Goal: Answer question/provide support: Share knowledge or assist other users

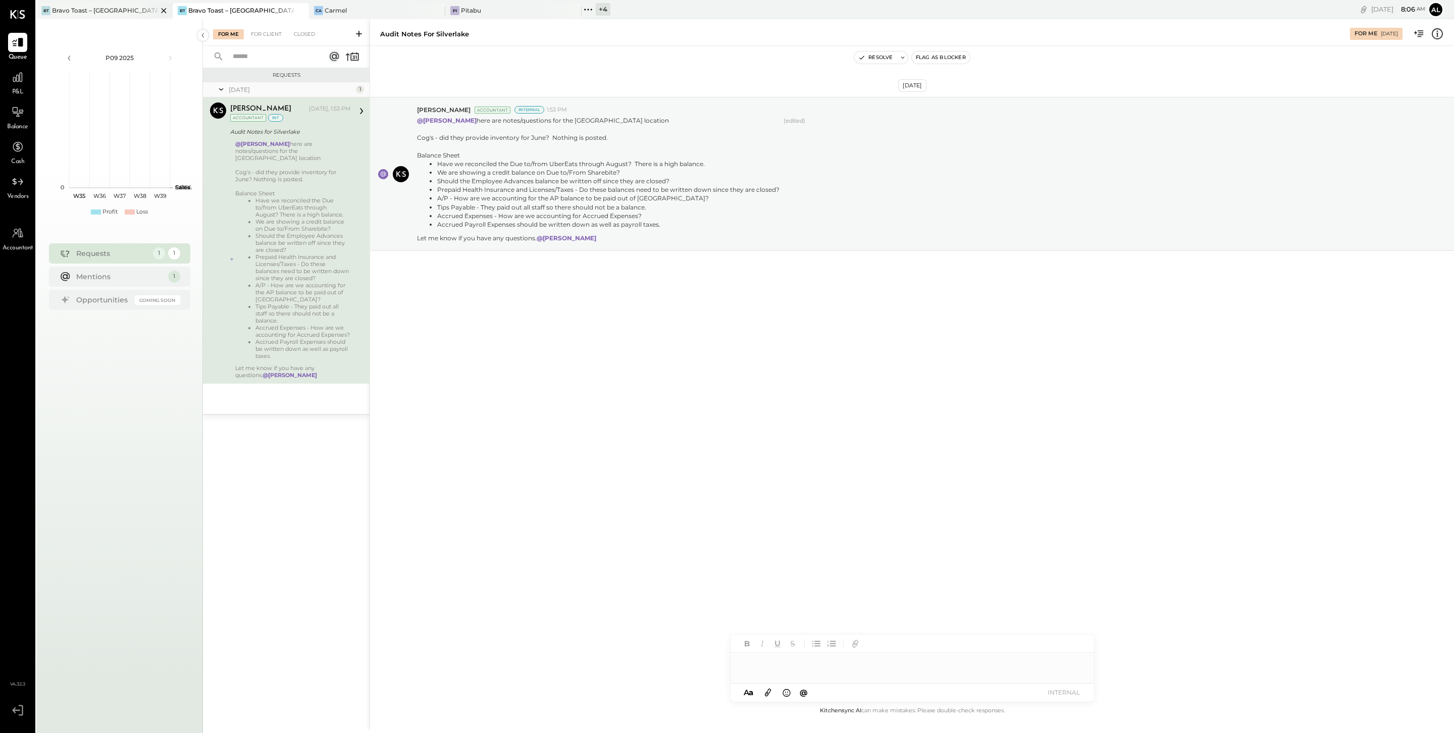
click at [104, 12] on div "Bravo Toast – [GEOGRAPHIC_DATA]" at bounding box center [104, 10] width 105 height 9
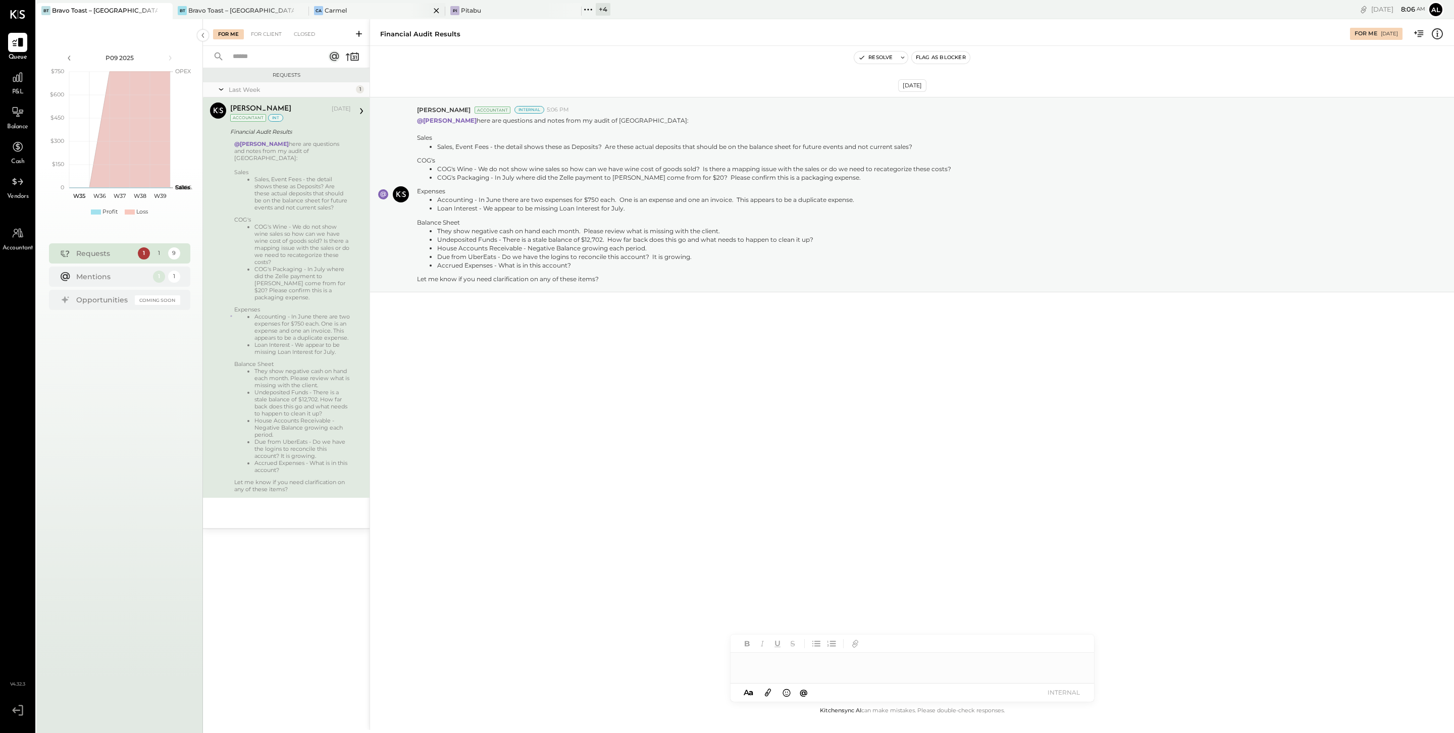
click at [361, 6] on div "Ca Carmel" at bounding box center [369, 10] width 121 height 9
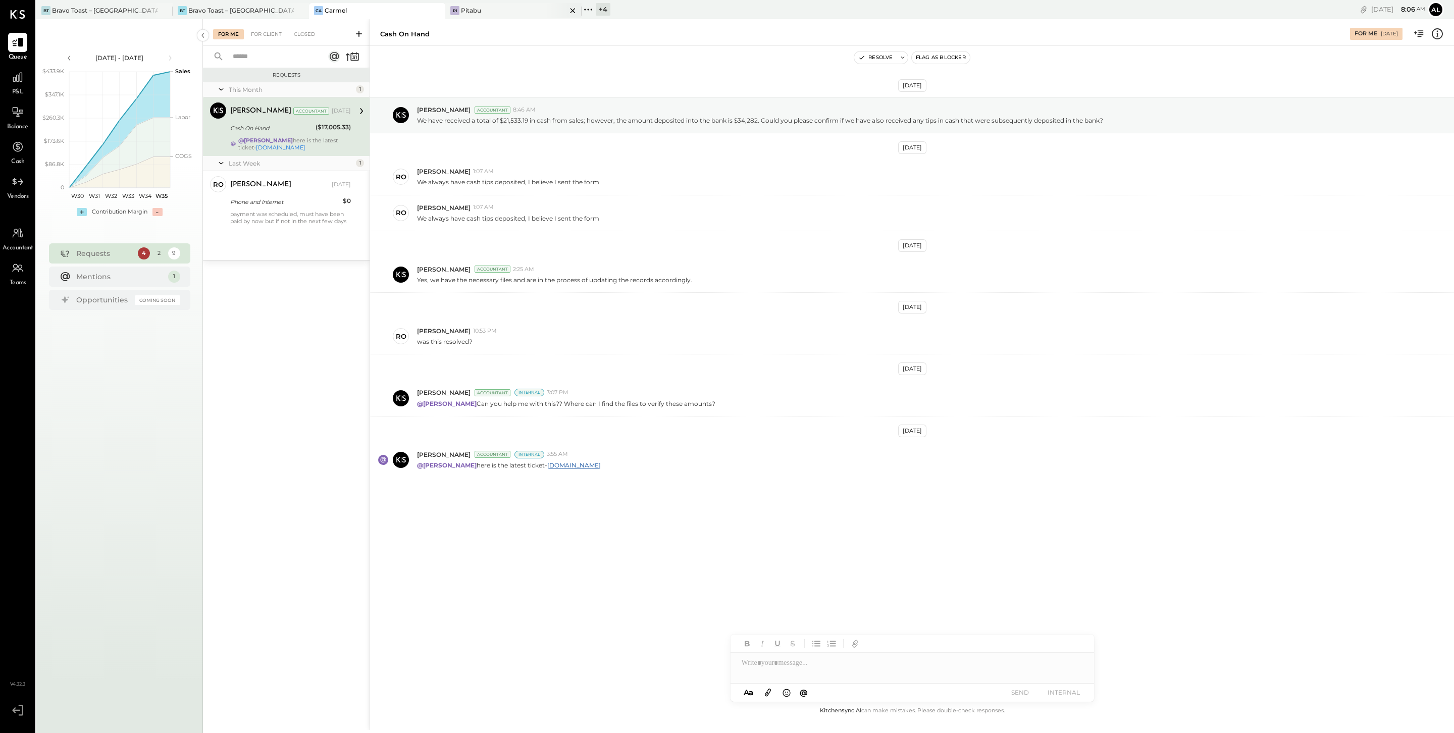
click at [522, 12] on div "Pi Pitabu" at bounding box center [505, 10] width 121 height 9
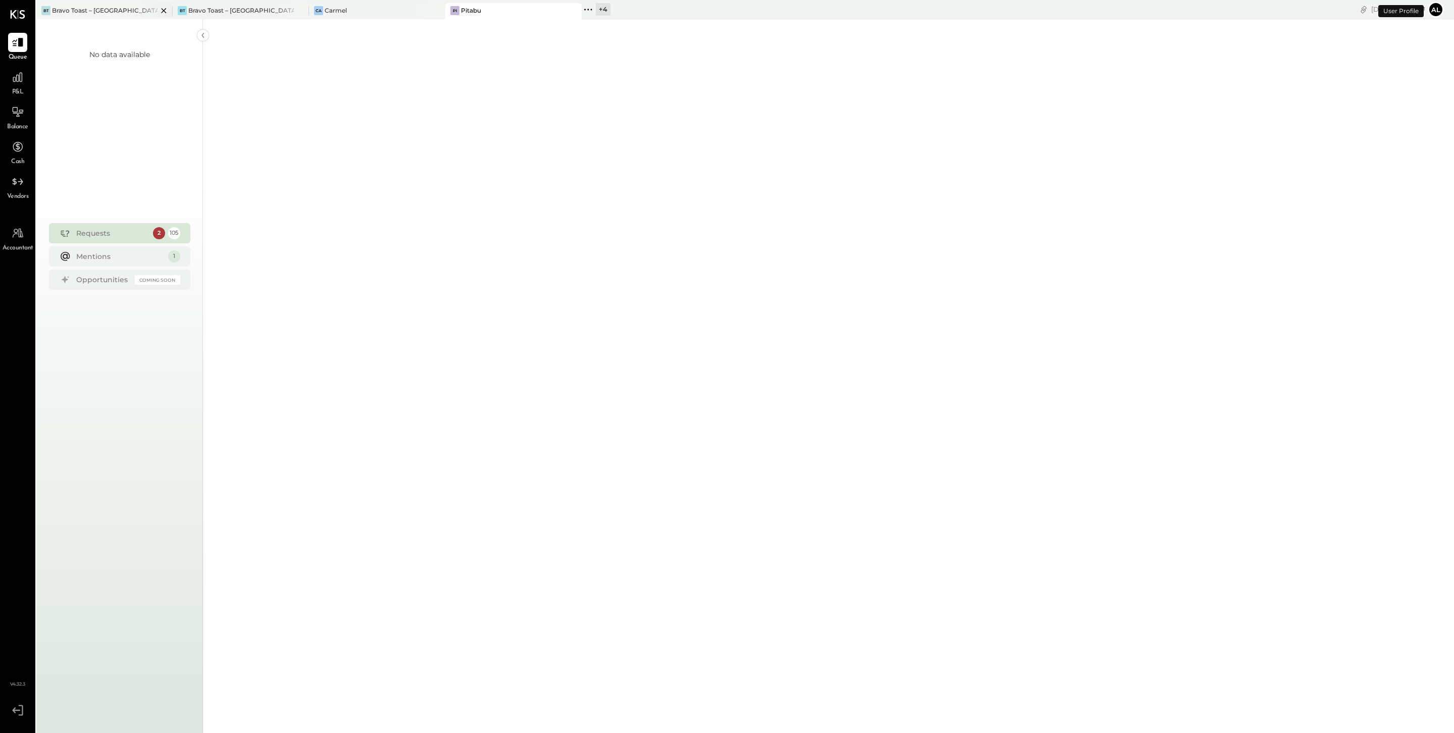
click at [115, 12] on div "Bravo Toast – [GEOGRAPHIC_DATA]" at bounding box center [104, 10] width 105 height 9
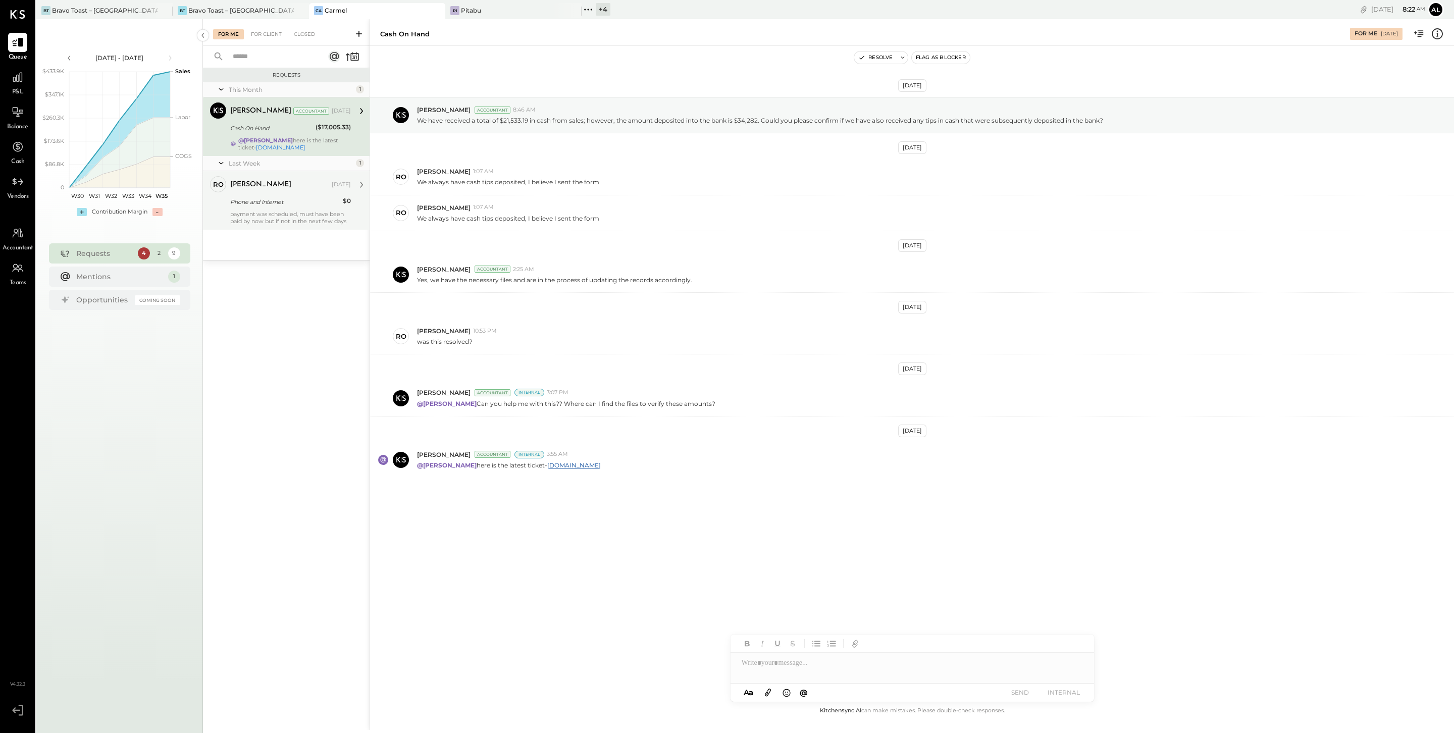
click at [274, 211] on div "payment was scheduled, must have been paid by now but if not in the next few da…" at bounding box center [290, 217] width 121 height 14
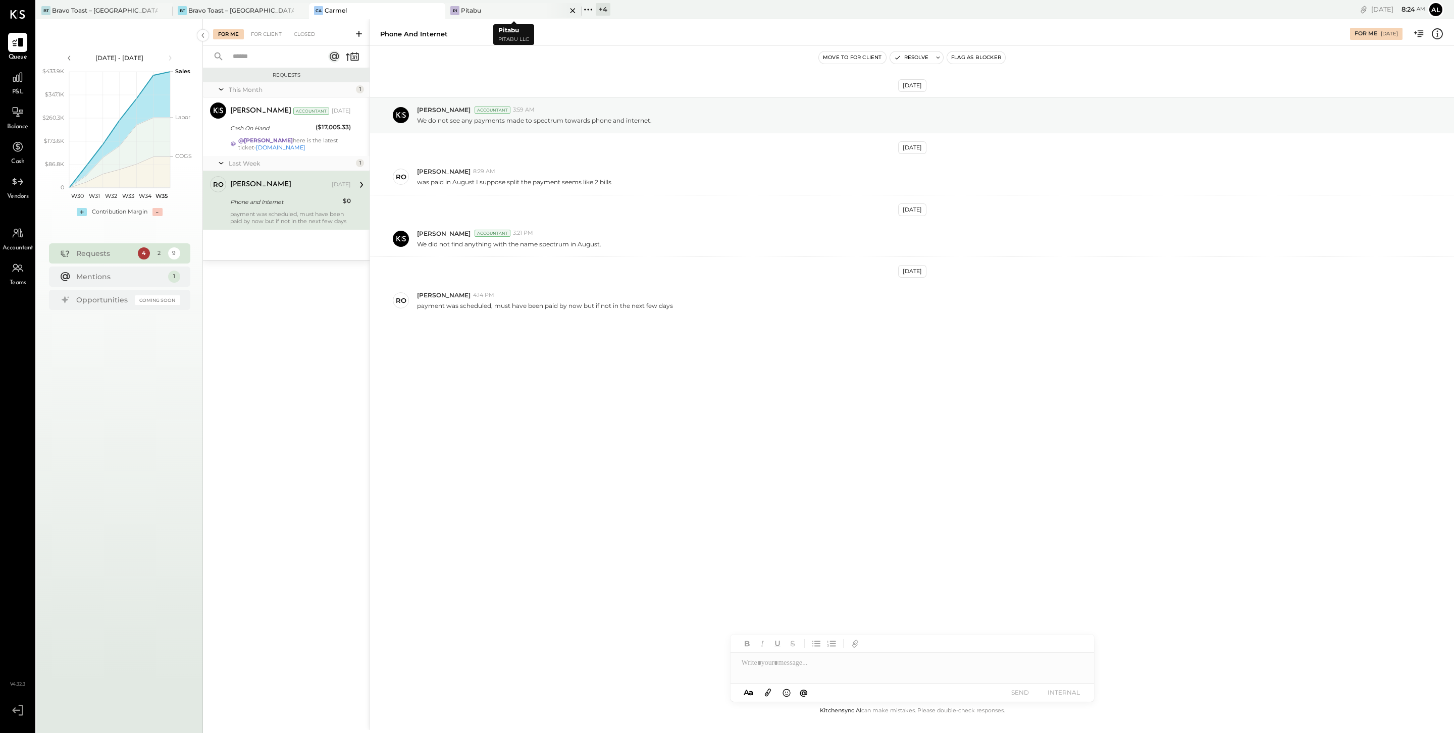
click at [492, 9] on div "Pi Pitabu" at bounding box center [505, 10] width 121 height 9
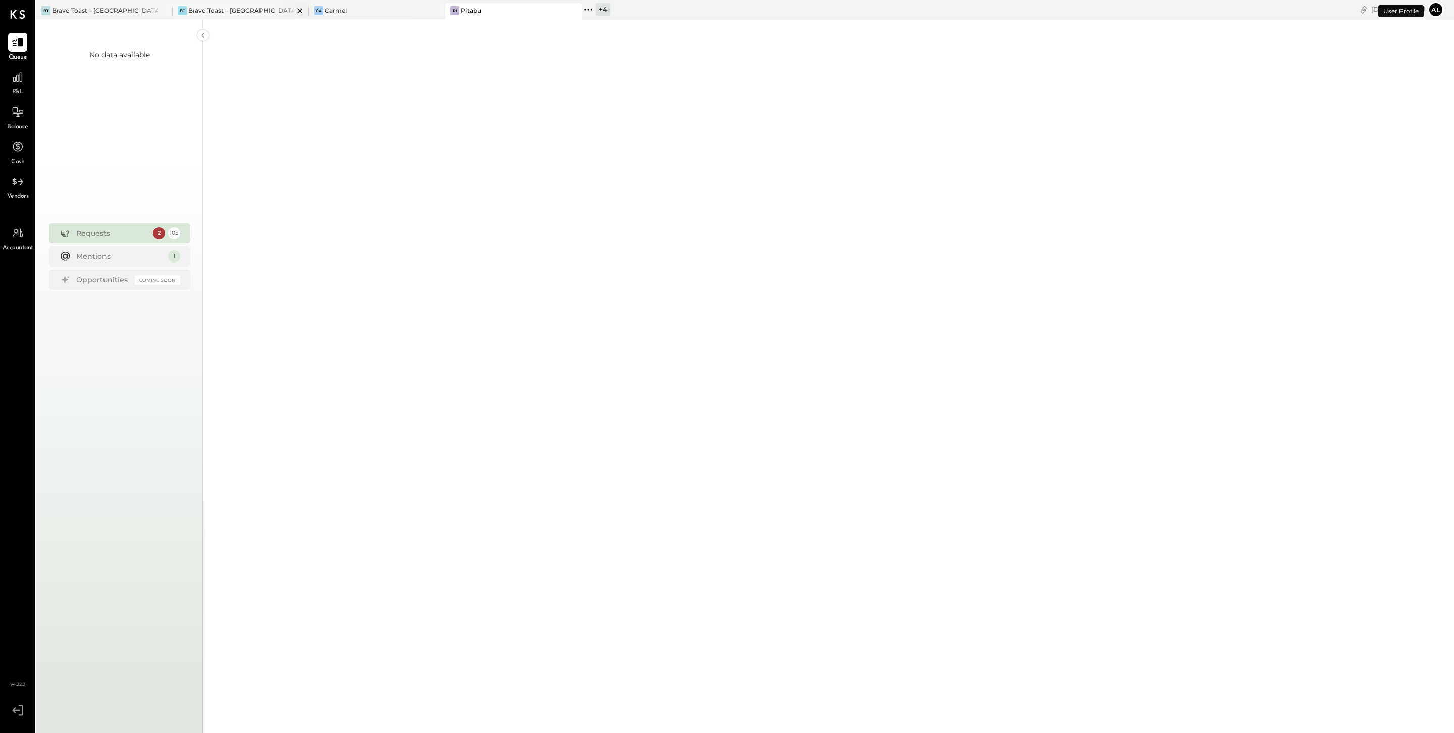
click at [266, 14] on div "BT Bravo Toast – Silver lake" at bounding box center [233, 10] width 121 height 9
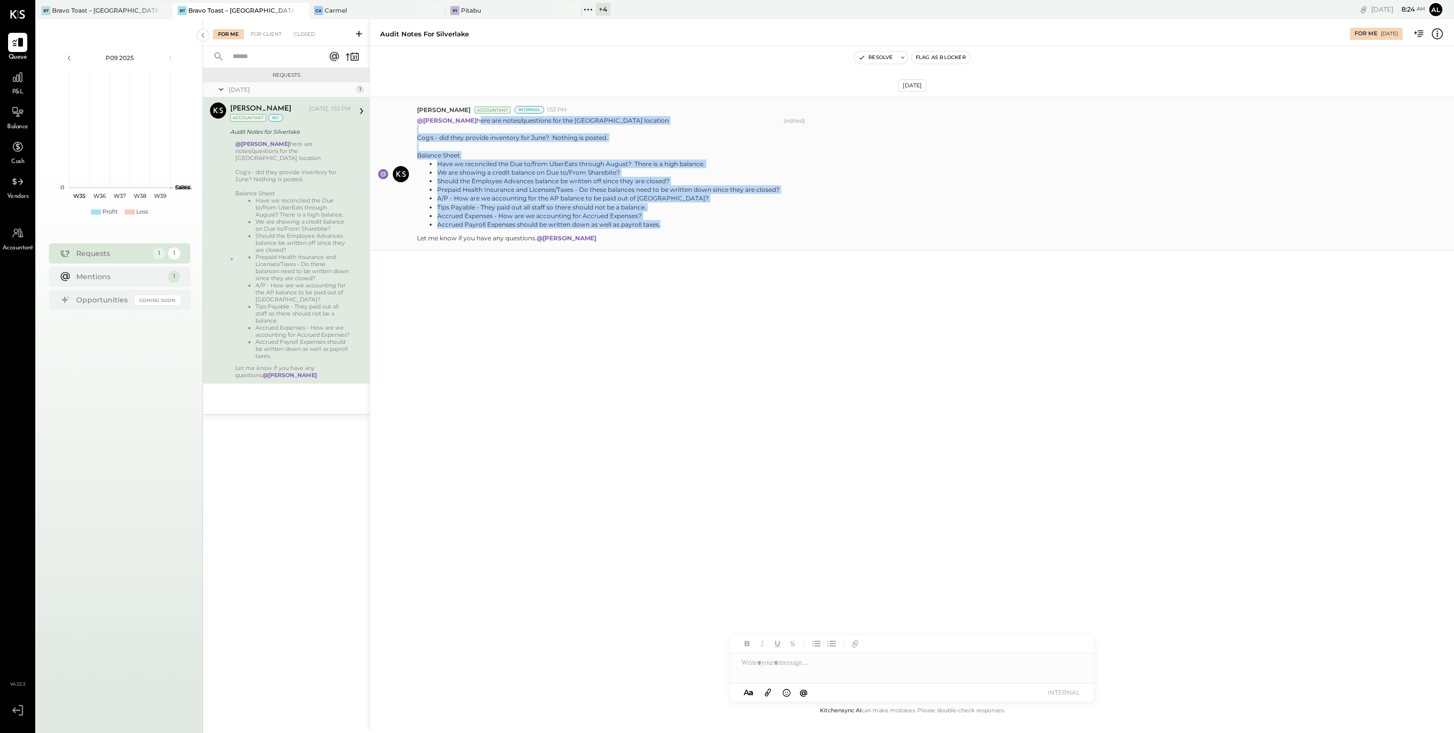
drag, startPoint x: 479, startPoint y: 121, endPoint x: 670, endPoint y: 224, distance: 217.2
click at [670, 224] on p "@Alejandro Bueno here are notes/questions for the Silverlake location Cog's - d…" at bounding box center [598, 179] width 362 height 126
copy p "here are notes/questions for the Silverlake location Cog's - did they provide i…"
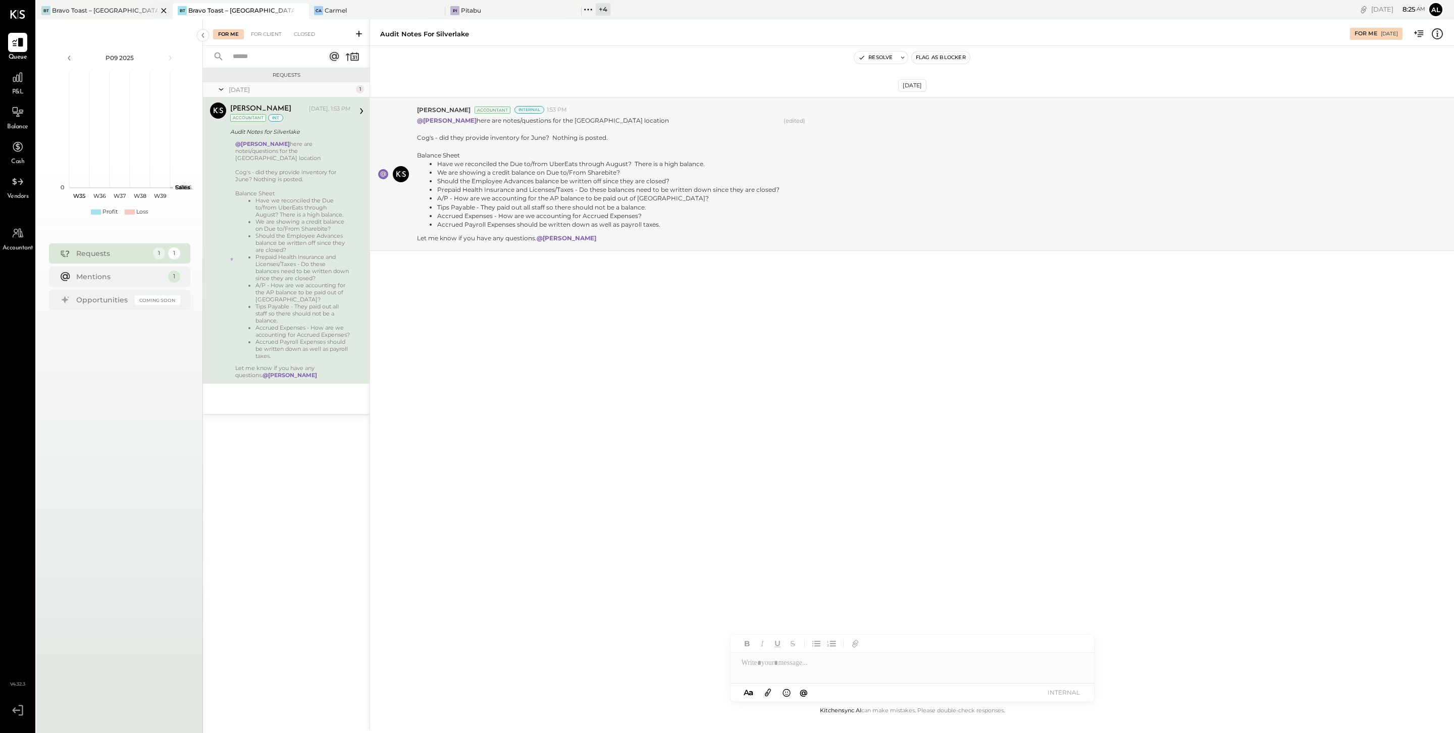
click at [112, 11] on div "Bravo Toast – [GEOGRAPHIC_DATA]" at bounding box center [104, 10] width 105 height 9
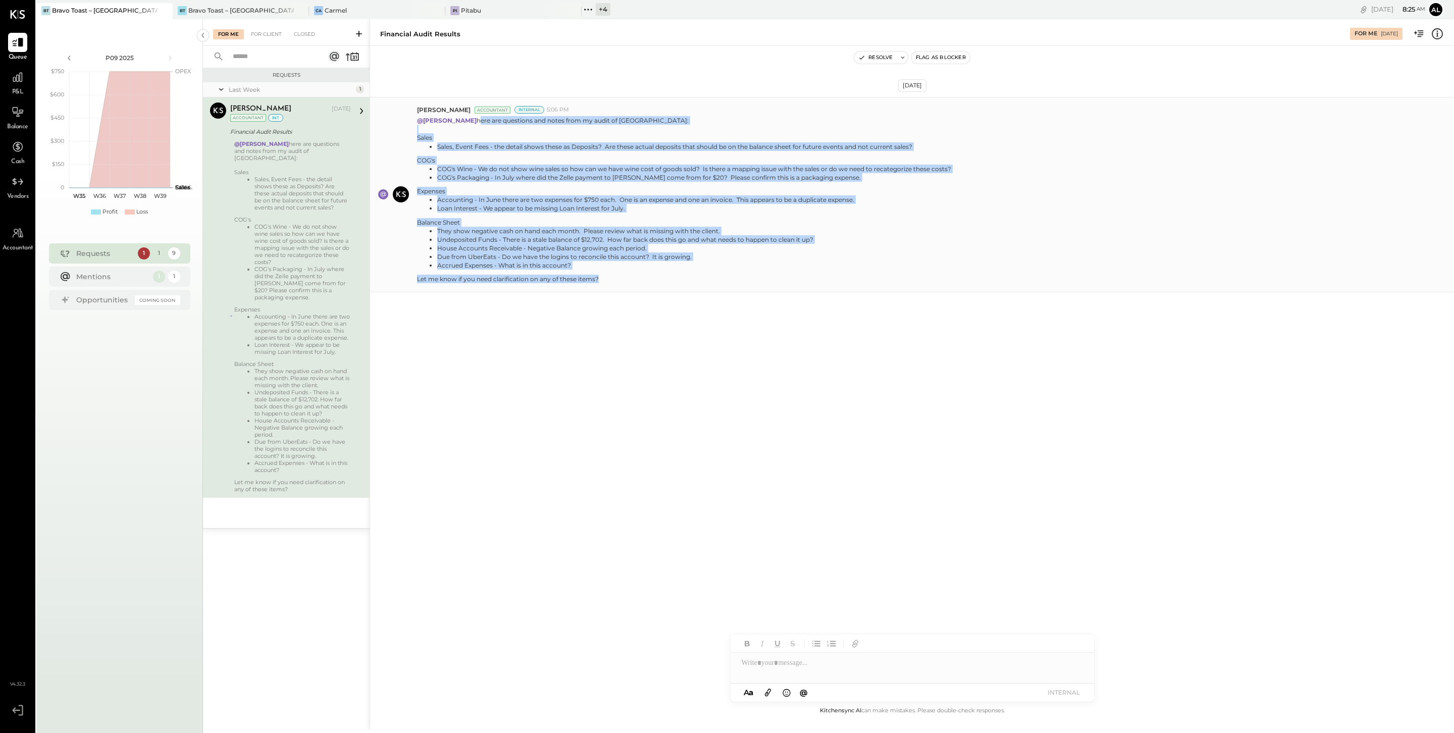
drag, startPoint x: 478, startPoint y: 120, endPoint x: 601, endPoint y: 275, distance: 197.6
click at [601, 275] on p "@Alejandro Bueno here are questions and notes from my audit of West Hollywood: …" at bounding box center [684, 199] width 534 height 167
copy p "here are questions and notes from my audit of West Hollywood: Sales Sales, Even…"
